Goal: Task Accomplishment & Management: Manage account settings

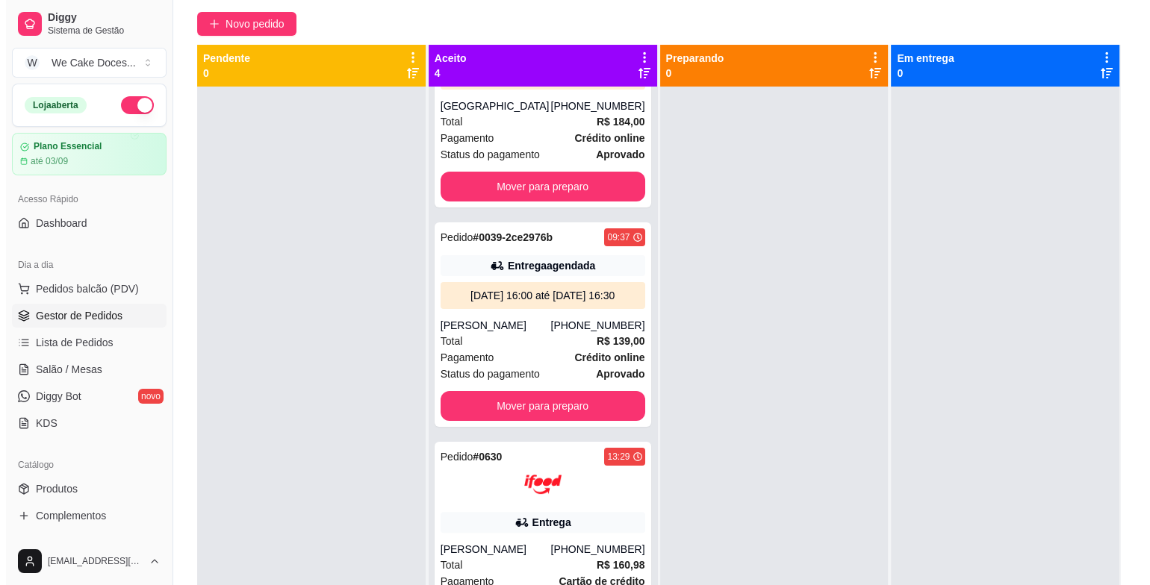
scroll to position [372, 0]
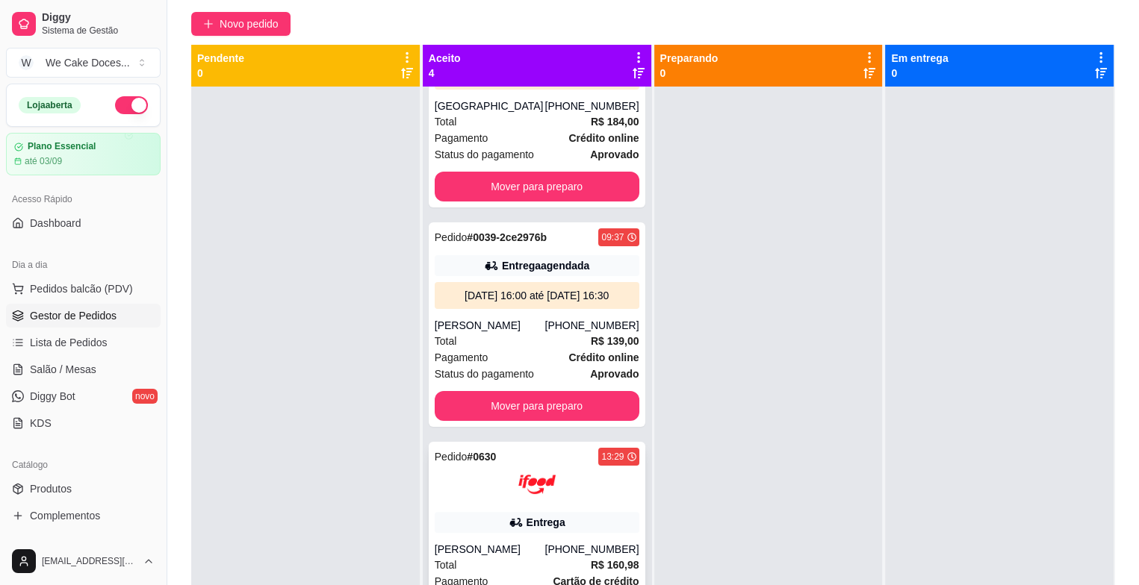
click at [570, 482] on div at bounding box center [537, 484] width 205 height 37
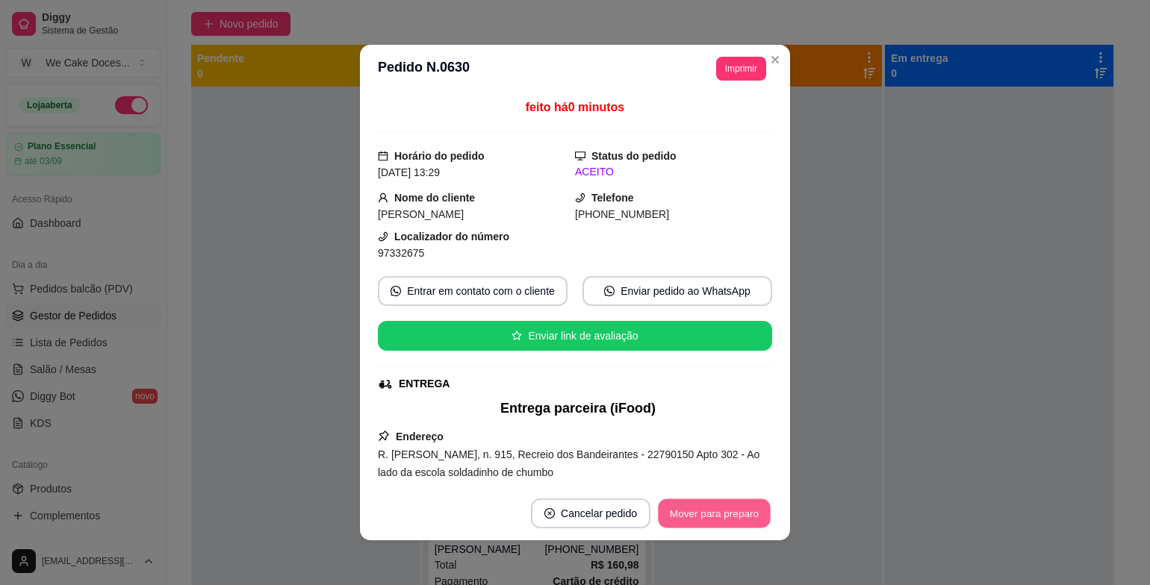
click at [703, 517] on button "Mover para preparo" at bounding box center [714, 513] width 112 height 29
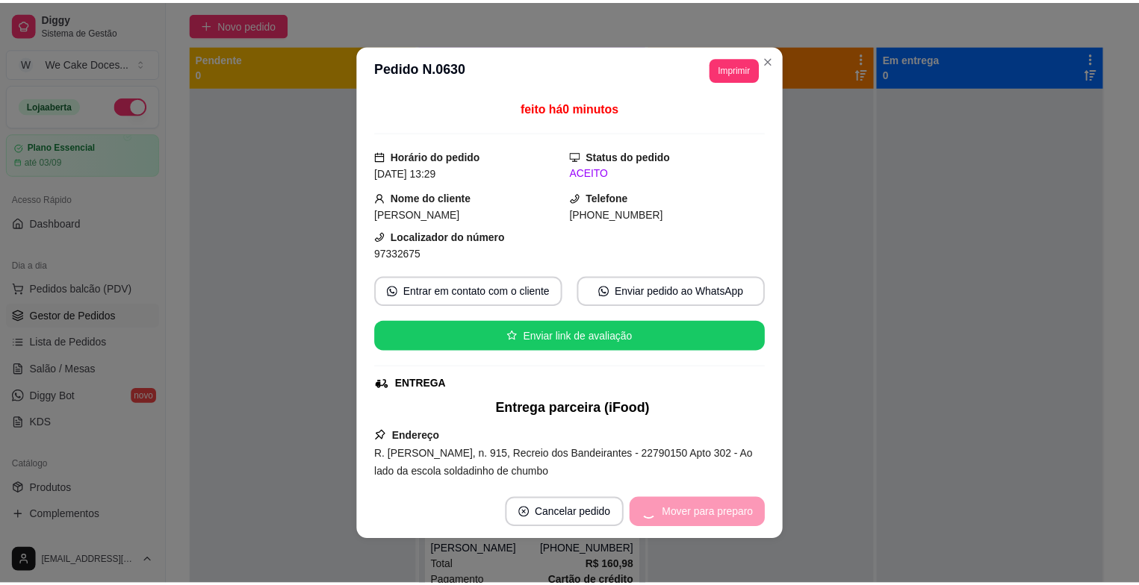
scroll to position [148, 0]
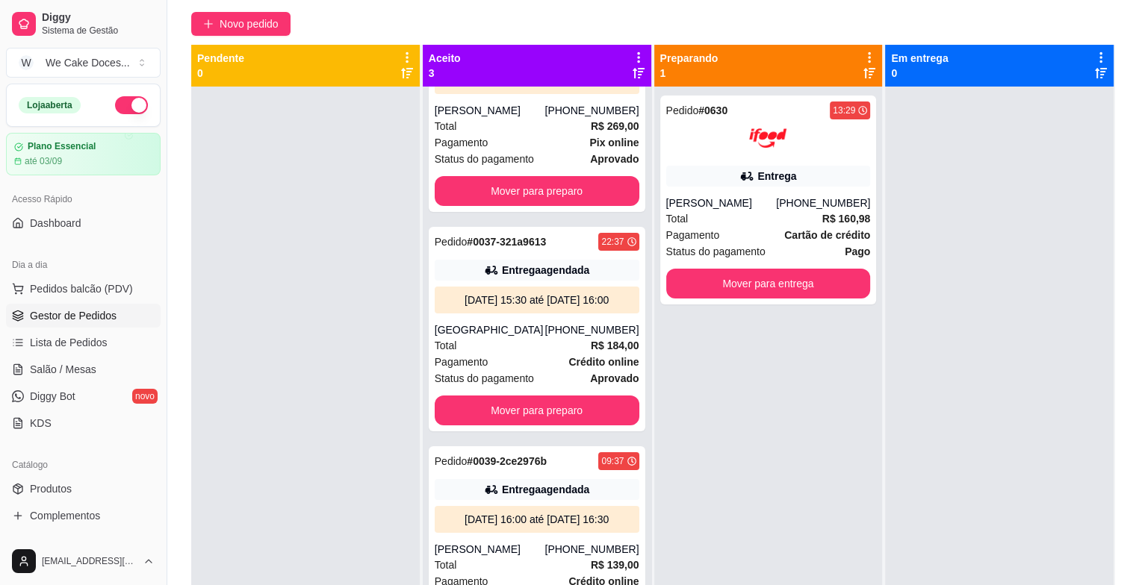
click at [638, 301] on div "Pedido # 0035-23e5629f 15:27 Entrega agendada [DATE] 15:00 até [DATE] 15:30 [PE…" at bounding box center [537, 379] width 228 height 585
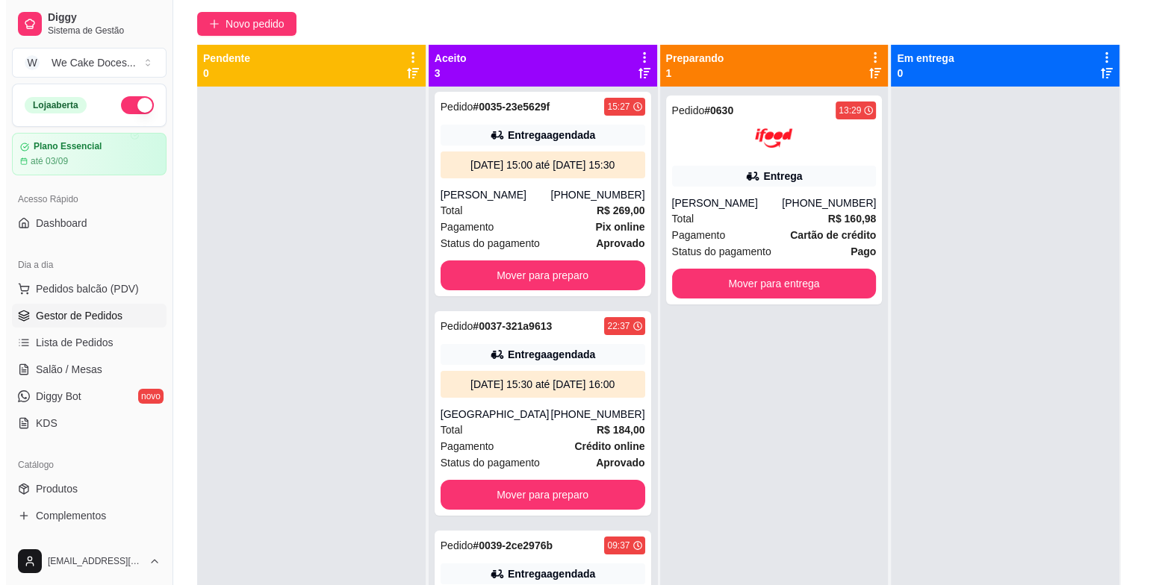
scroll to position [0, 0]
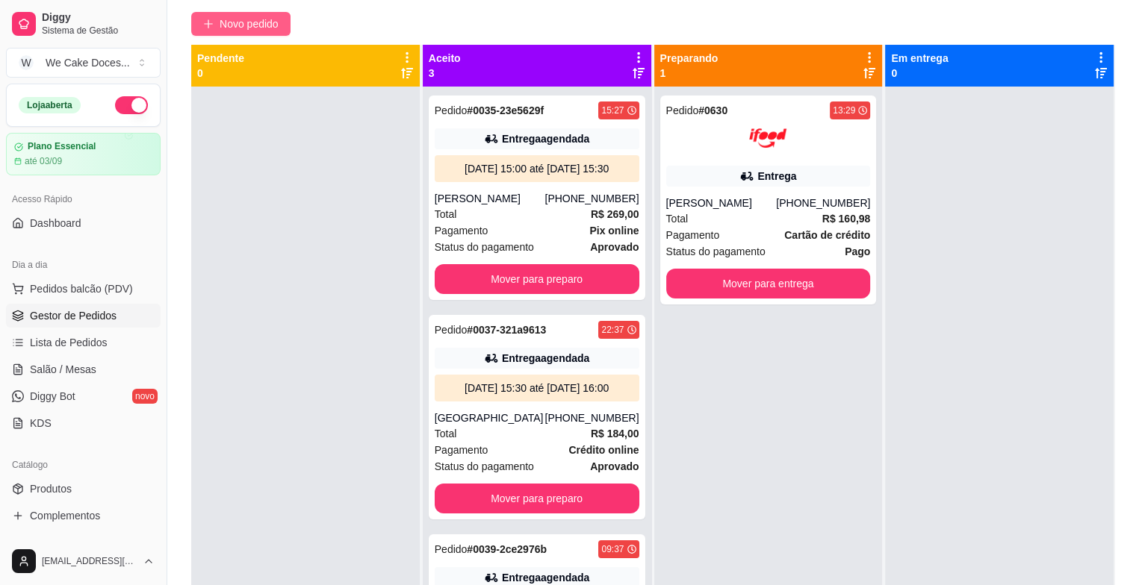
click at [273, 19] on span "Novo pedido" at bounding box center [249, 24] width 59 height 16
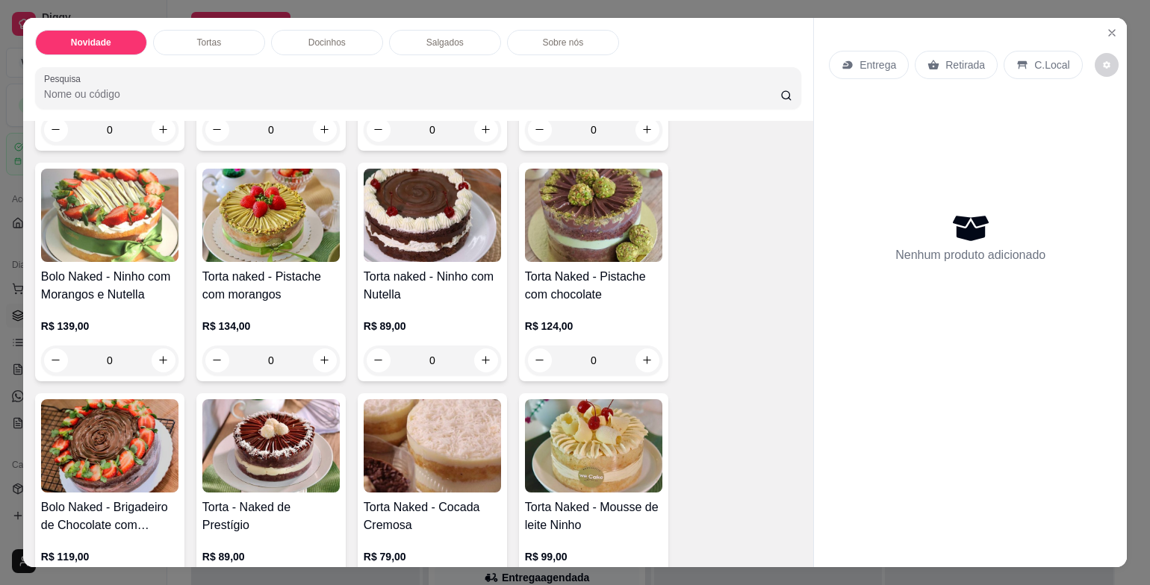
scroll to position [532, 0]
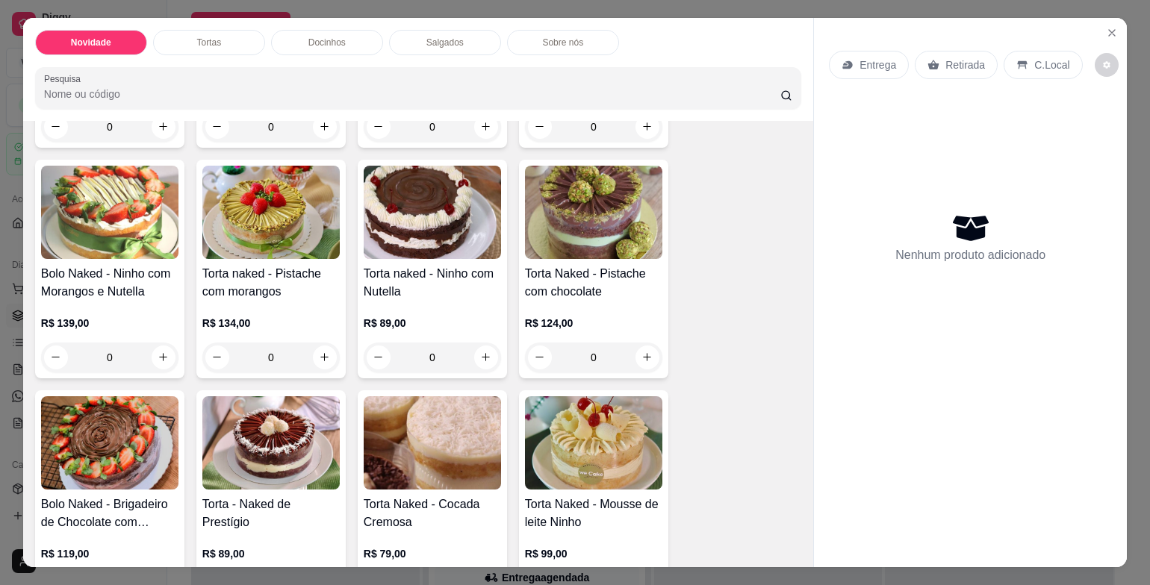
click at [417, 265] on h4 "Torta naked - Ninho com Nutella" at bounding box center [432, 283] width 137 height 36
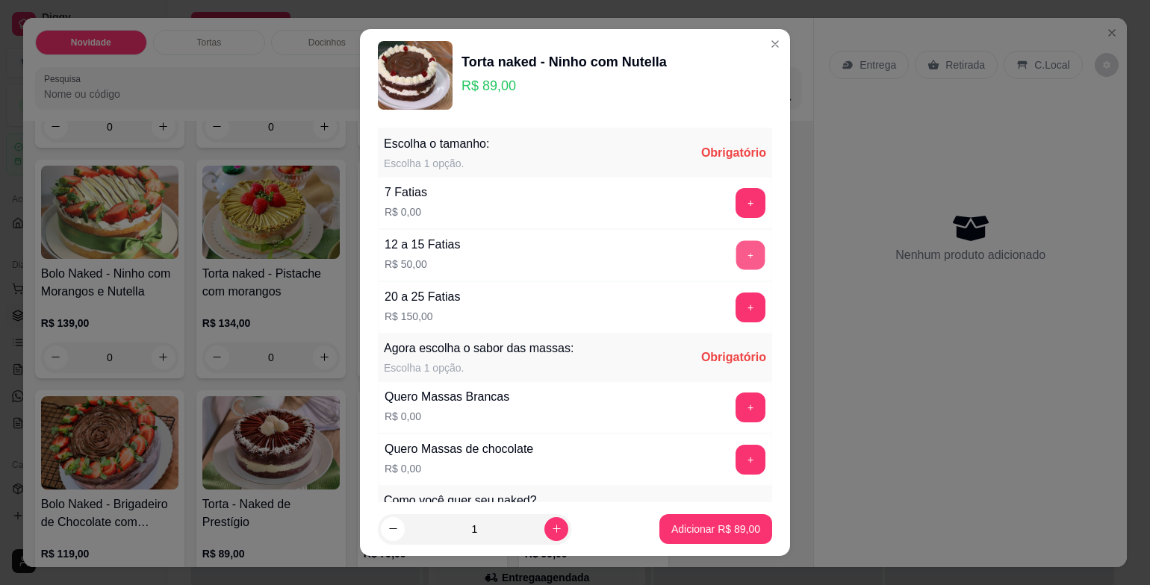
click at [736, 256] on button "+" at bounding box center [750, 254] width 29 height 29
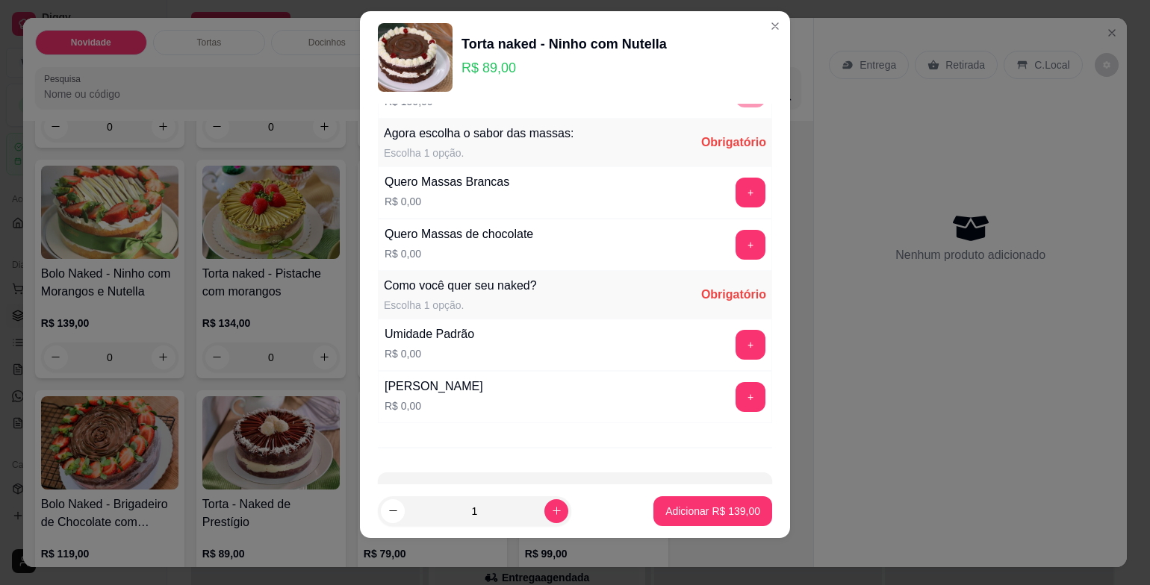
scroll to position [211, 0]
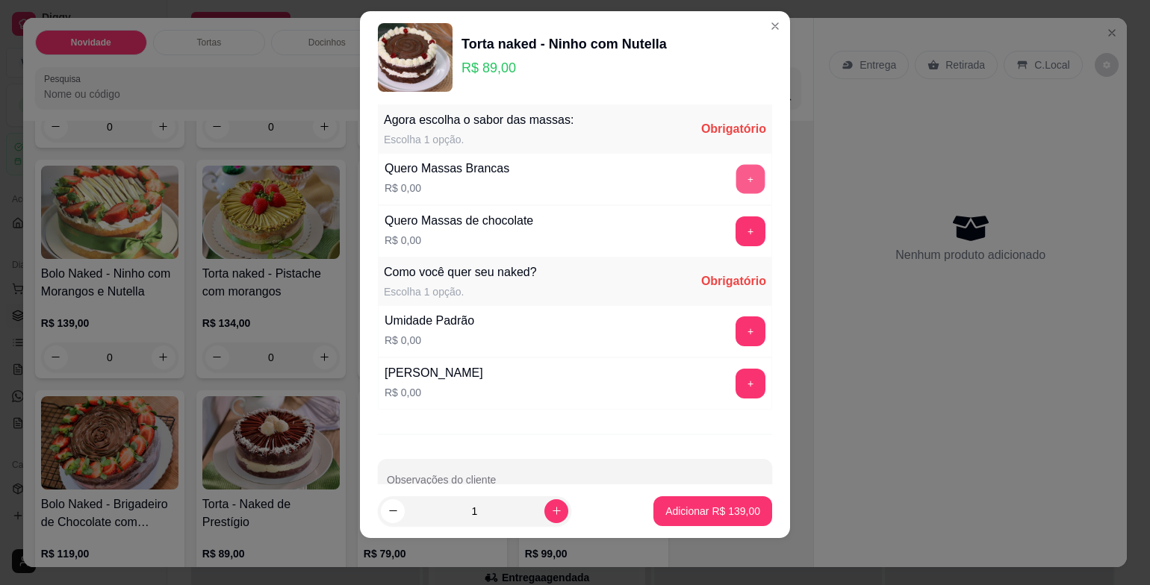
click at [736, 172] on button "+" at bounding box center [750, 178] width 29 height 29
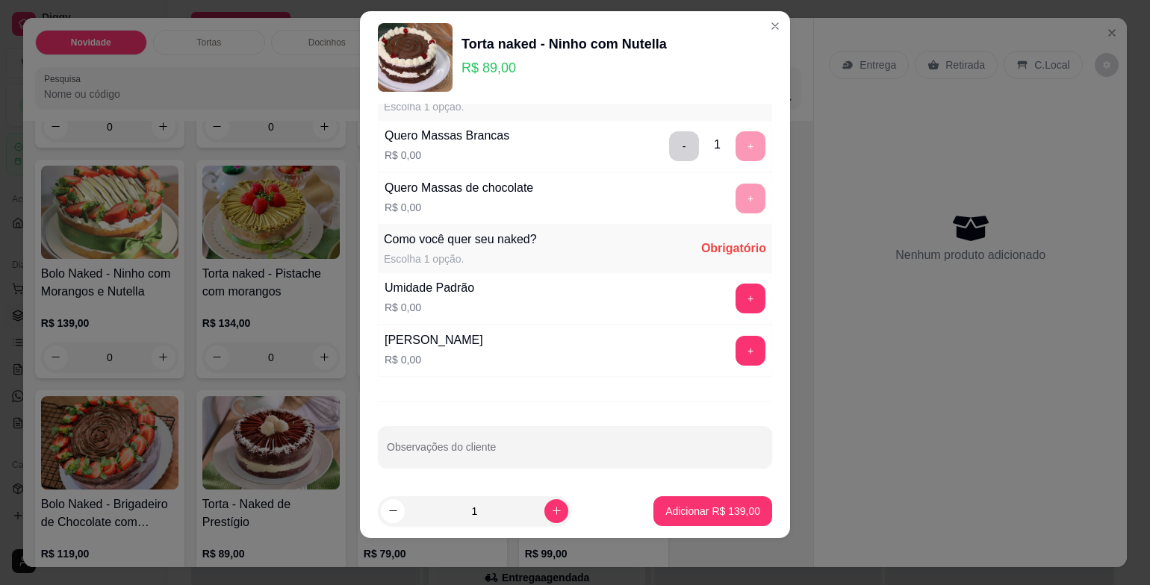
scroll to position [245, 0]
click at [736, 284] on button "+" at bounding box center [750, 296] width 29 height 29
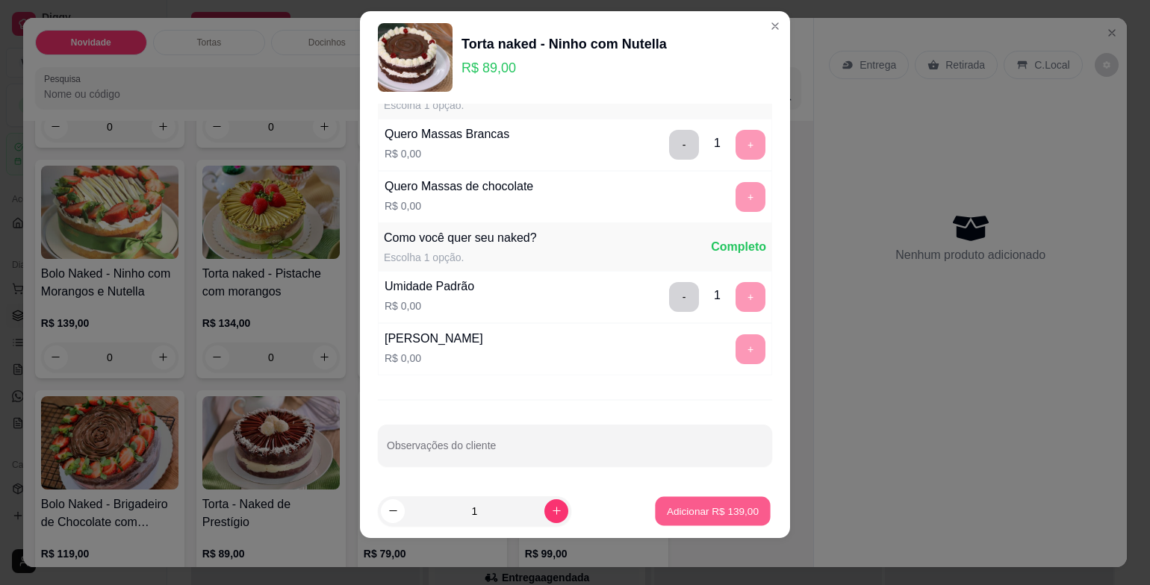
click at [711, 504] on p "Adicionar R$ 139,00" at bounding box center [713, 511] width 92 height 14
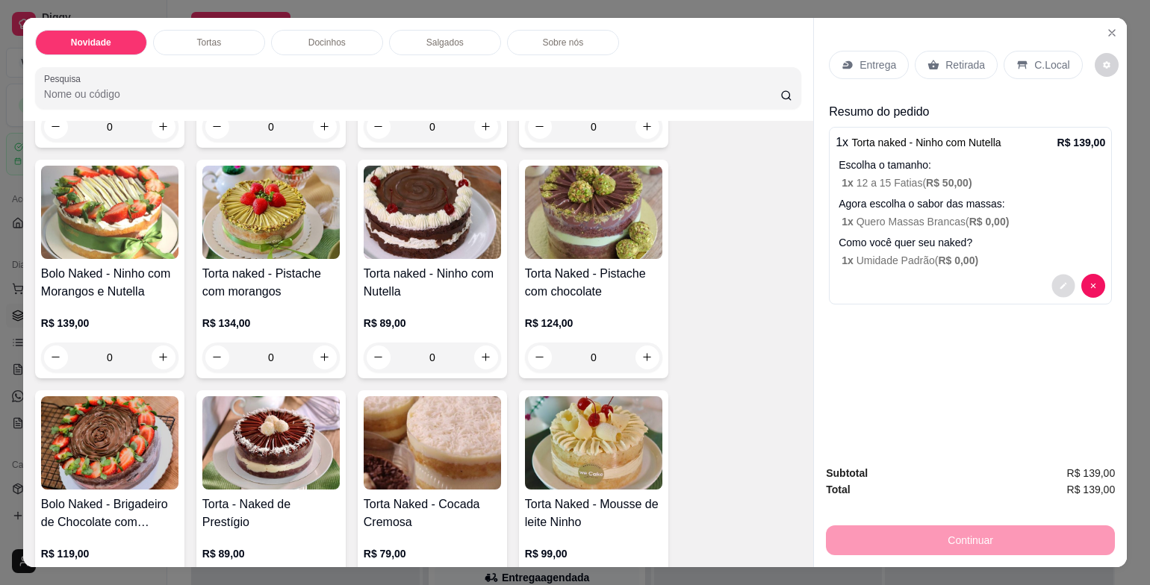
click at [1059, 281] on icon "decrease-product-quantity" at bounding box center [1063, 285] width 9 height 9
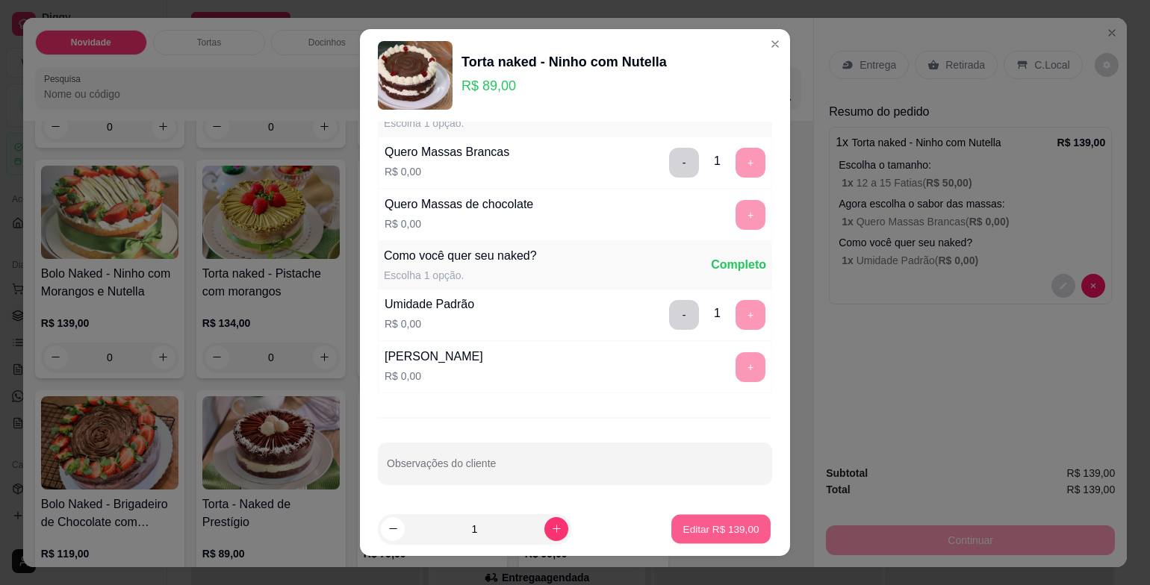
click at [682, 525] on p "Editar R$ 139,00" at bounding box center [720, 529] width 76 height 14
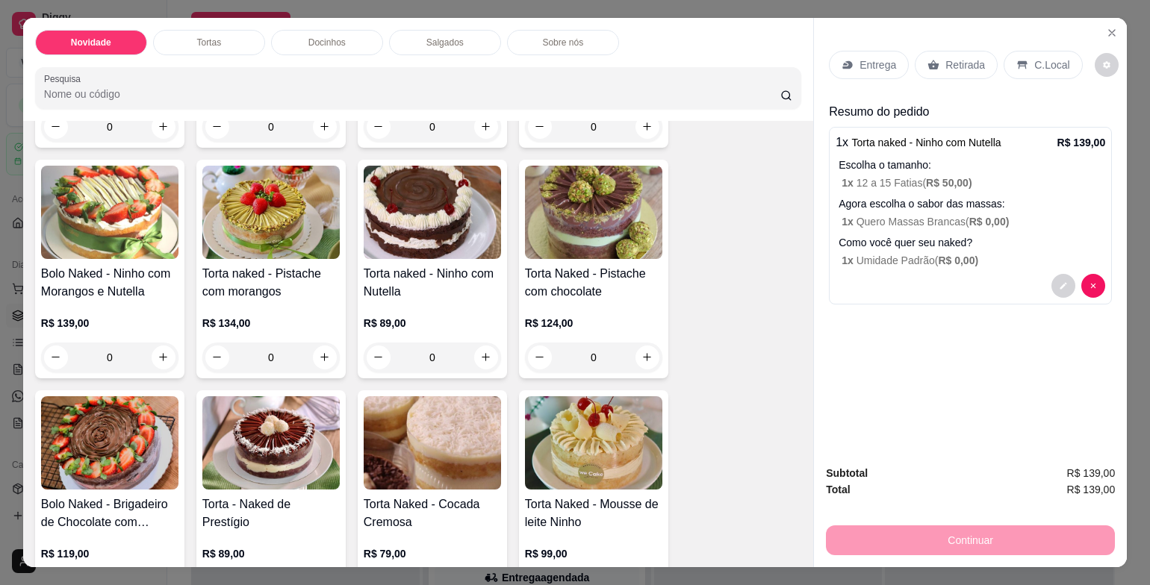
click at [1065, 325] on div "Entrega Retirada C.Local Resumo do pedido 1 x Torta naked - Ninho com Nutella R…" at bounding box center [970, 236] width 313 height 436
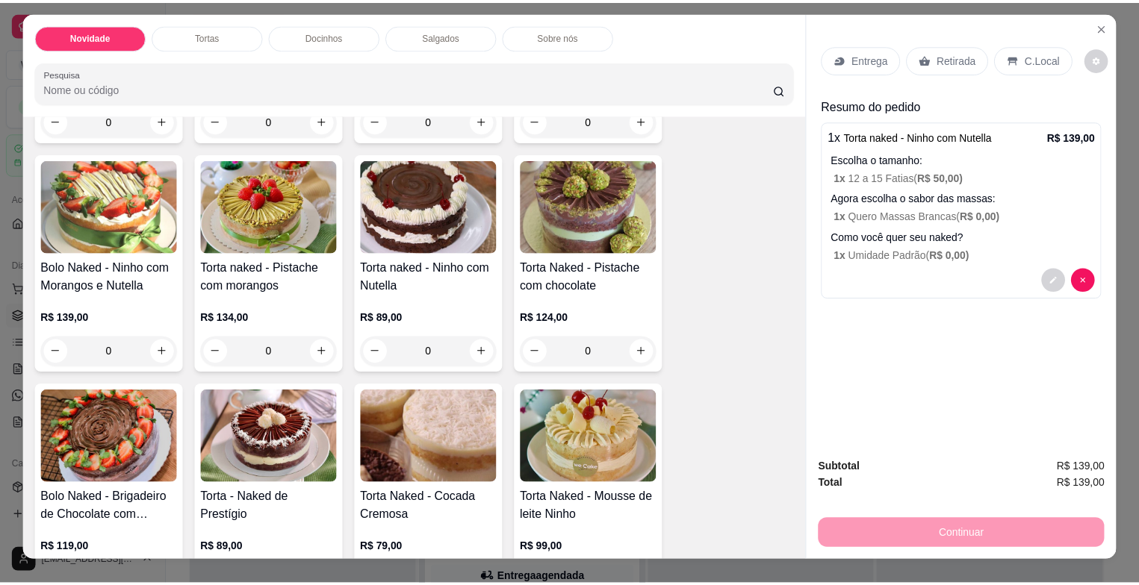
scroll to position [0, 0]
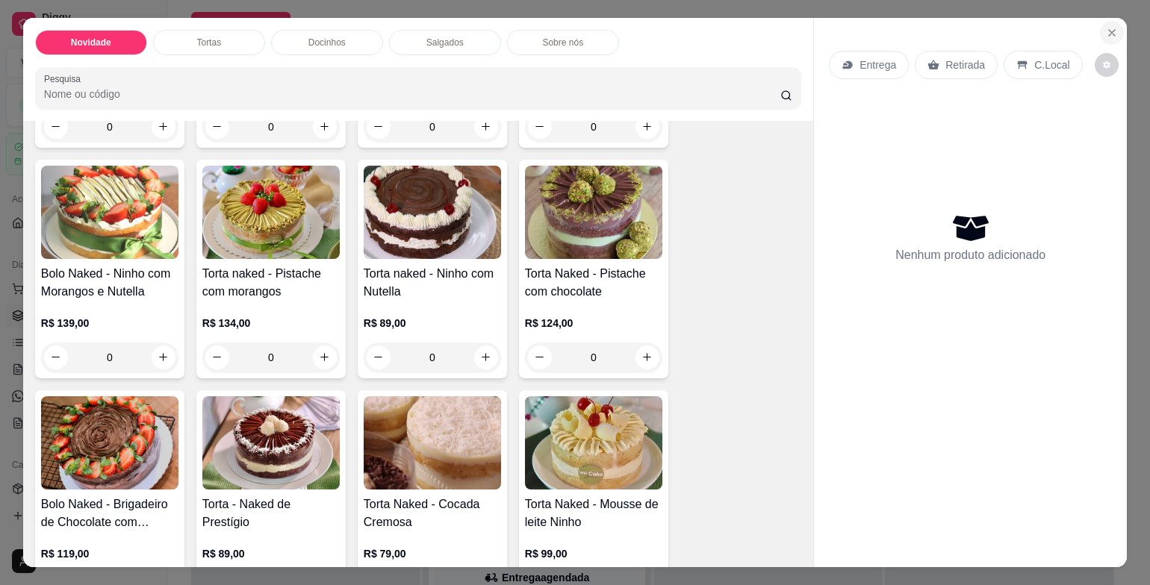
click at [1104, 36] on button "Close" at bounding box center [1112, 33] width 24 height 24
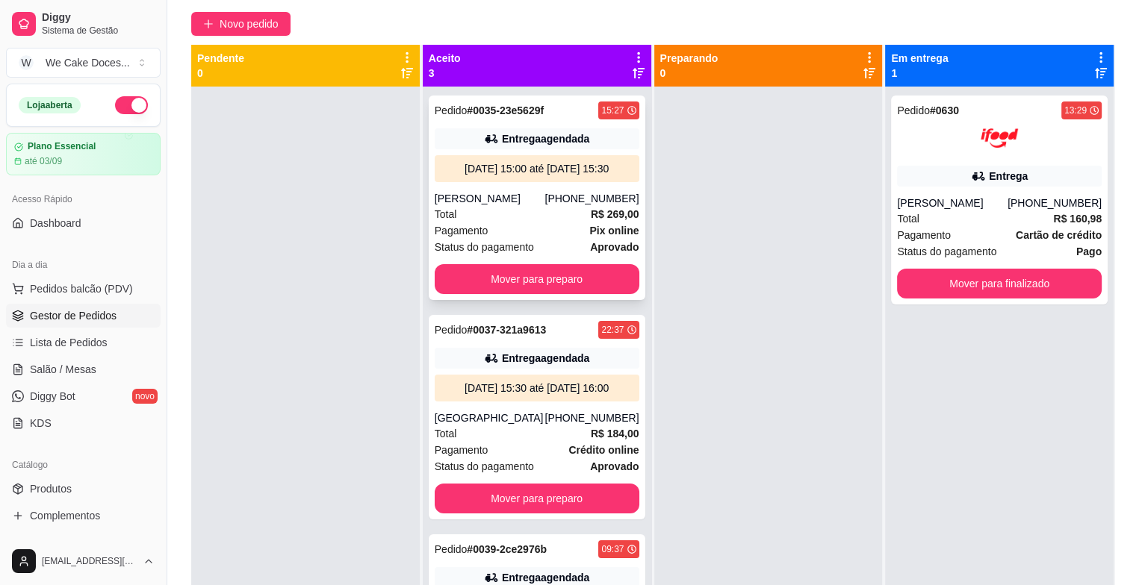
click at [520, 206] on div "[PERSON_NAME]" at bounding box center [490, 198] width 110 height 15
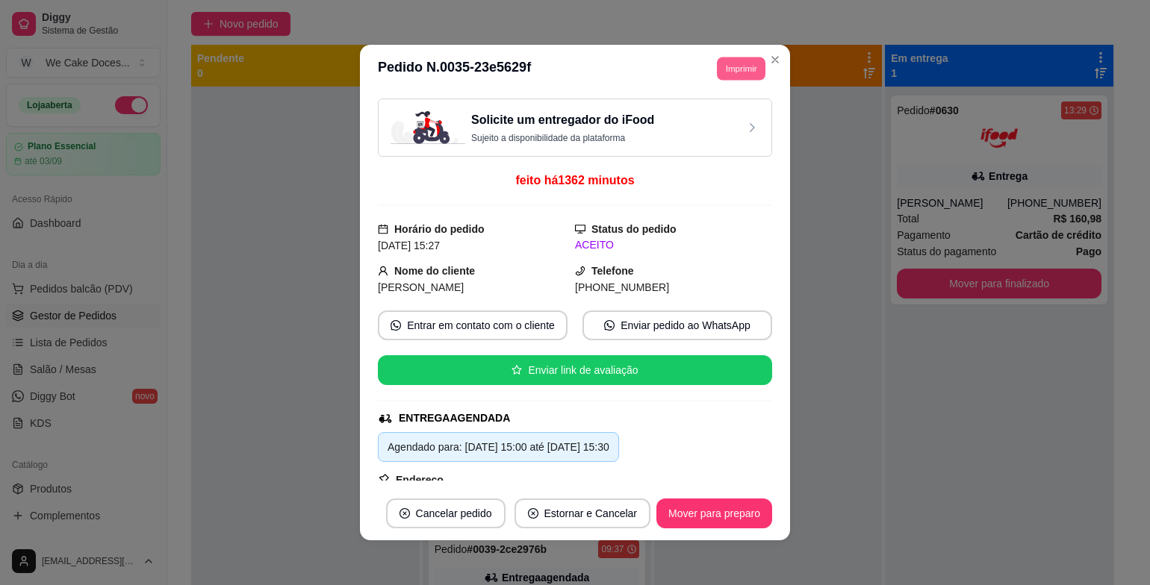
click at [727, 65] on button "Imprimir" at bounding box center [741, 68] width 49 height 23
click at [674, 119] on button "IMPRESSORA" at bounding box center [707, 121] width 105 height 23
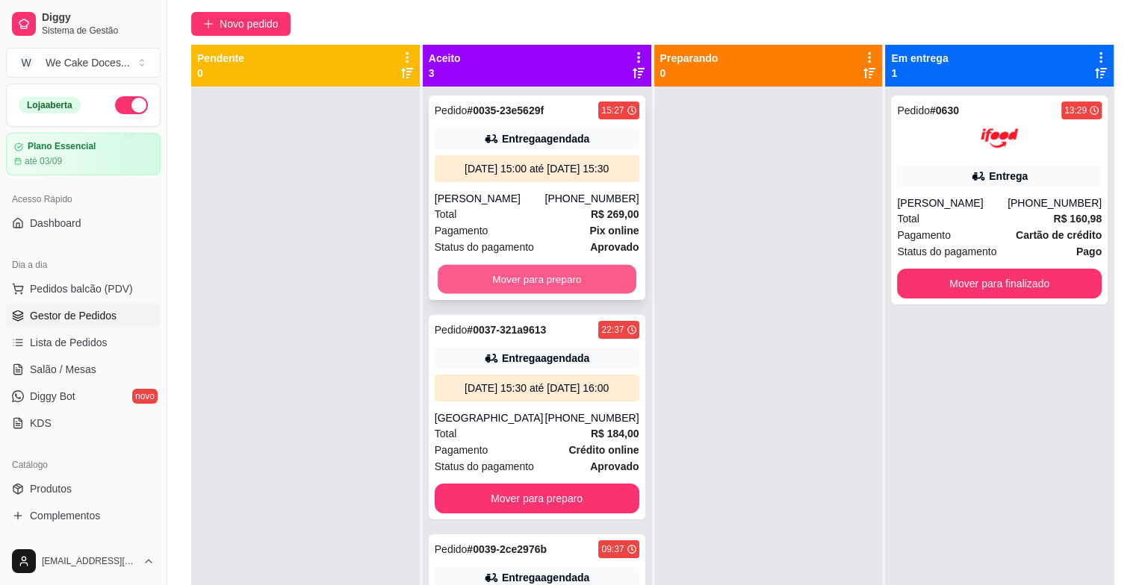
click at [529, 294] on button "Mover para preparo" at bounding box center [537, 279] width 199 height 29
